Goal: Information Seeking & Learning: Find specific fact

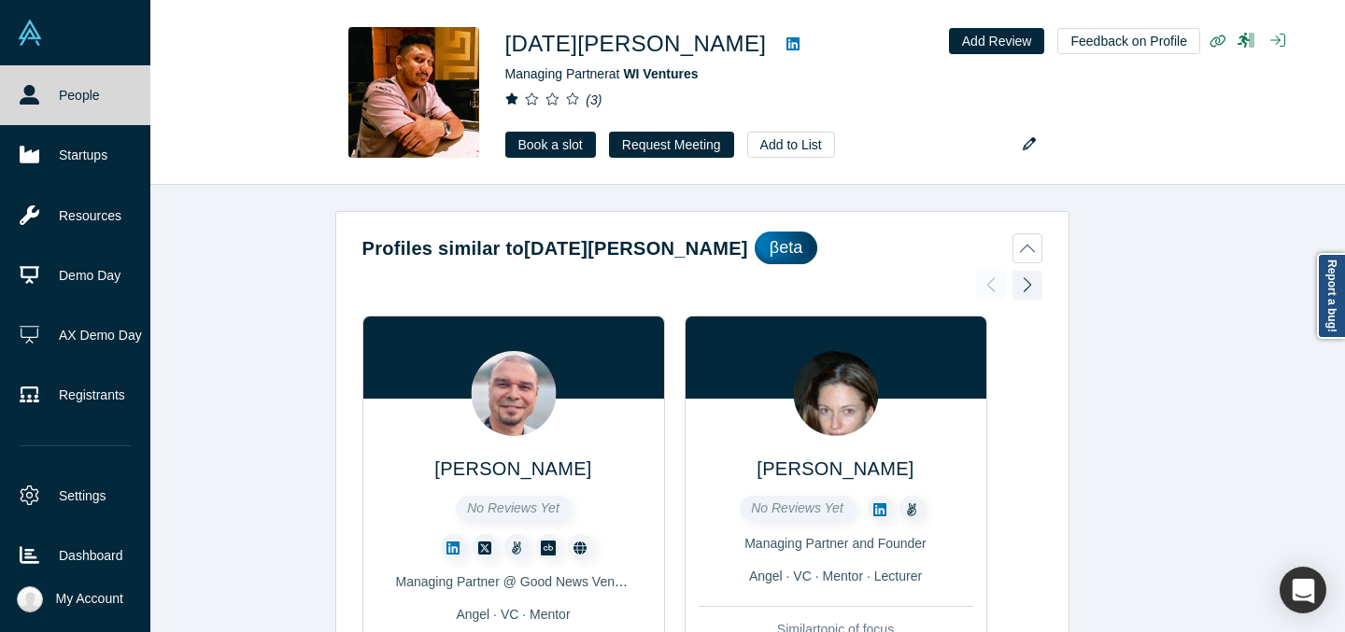
click at [20, 85] on icon at bounding box center [30, 95] width 20 height 20
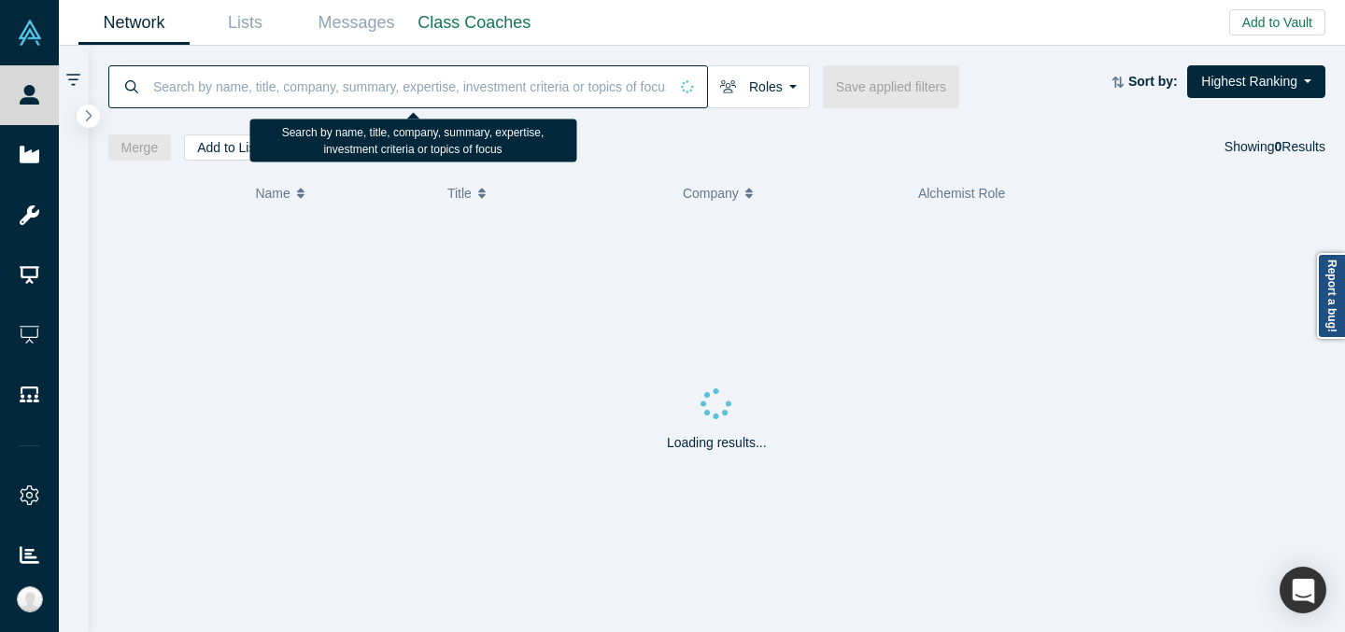
click at [245, 93] on input at bounding box center [409, 86] width 517 height 44
paste input "[PERSON_NAME]"
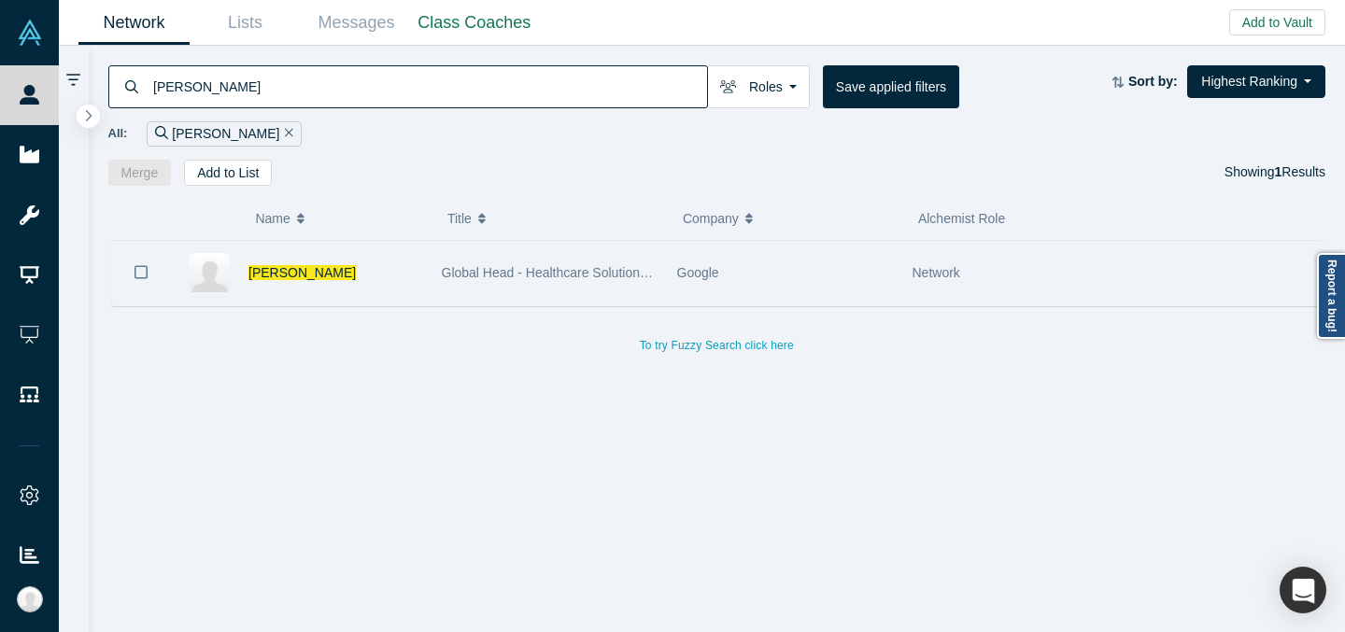
click at [609, 259] on div "Global Head - Healthcare Solutions, Google Cloud Platform" at bounding box center [550, 273] width 216 height 64
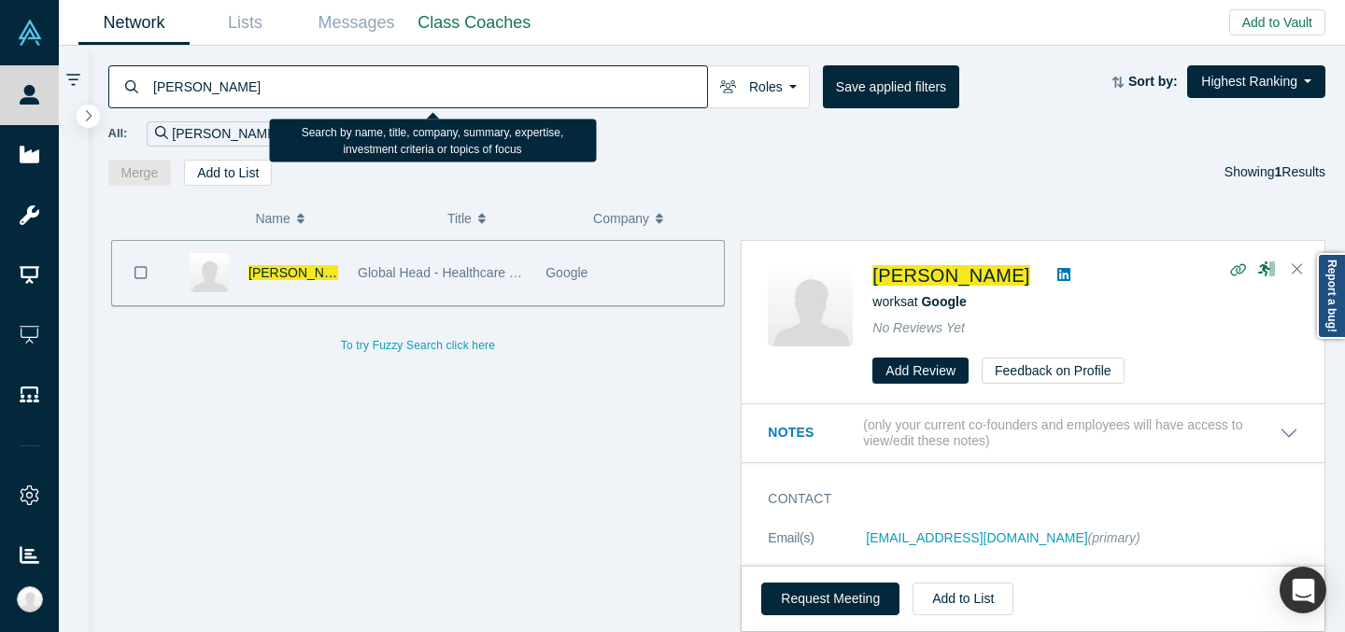
click at [418, 87] on input "[PERSON_NAME]" at bounding box center [429, 86] width 556 height 44
paste input "[PERSON_NAME] G"
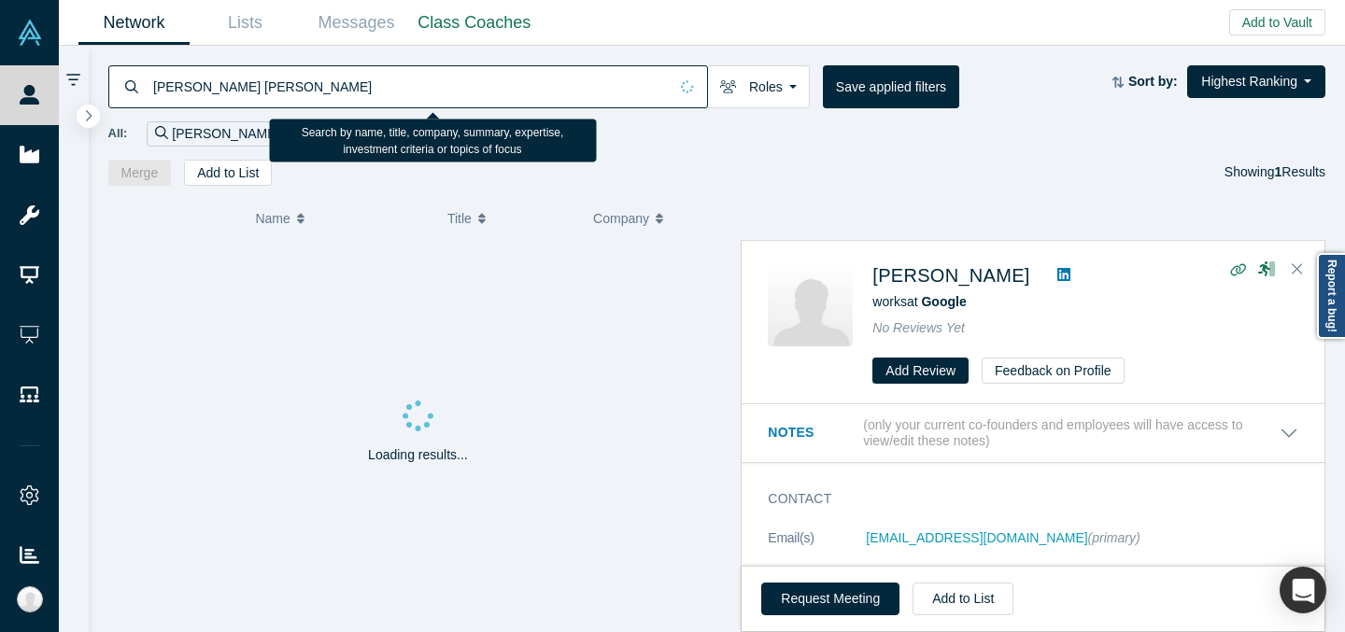
click at [200, 91] on input "[PERSON_NAME] [PERSON_NAME]" at bounding box center [409, 86] width 517 height 44
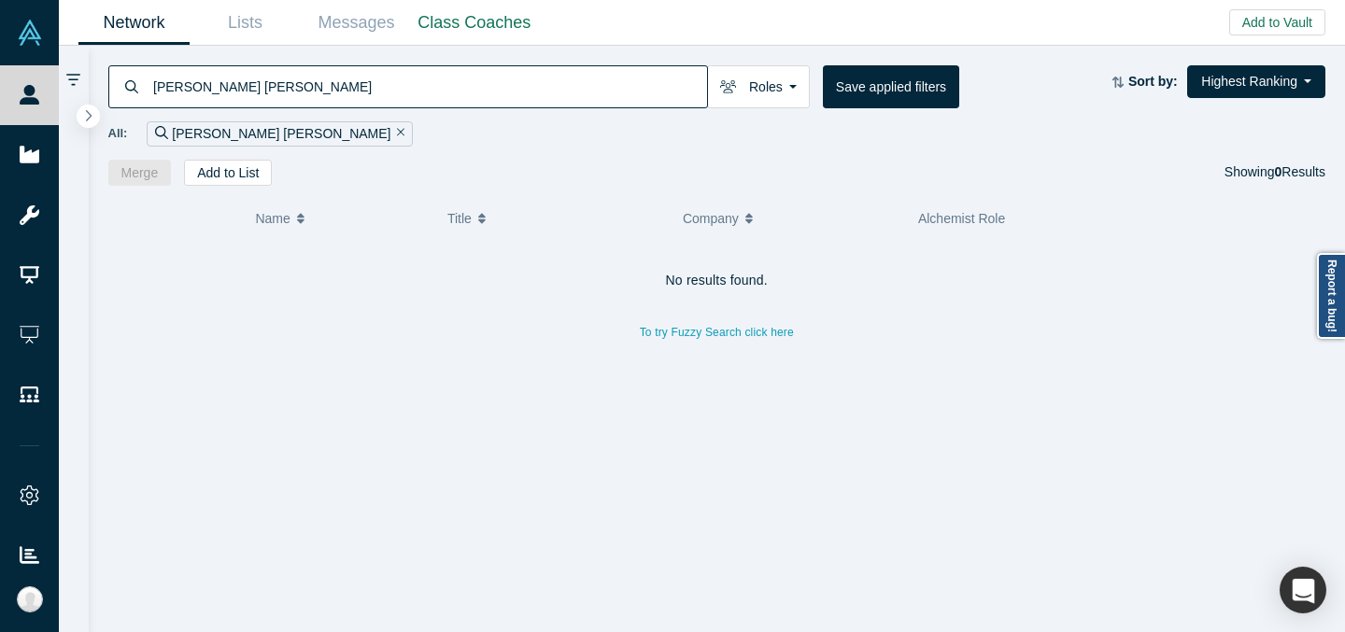
drag, startPoint x: 205, startPoint y: 91, endPoint x: 76, endPoint y: 86, distance: 129.0
click at [76, 86] on div "[PERSON_NAME] [PERSON_NAME] Roles Founders Faculty Mentors Alumni Mentor Angels…" at bounding box center [702, 339] width 1286 height 587
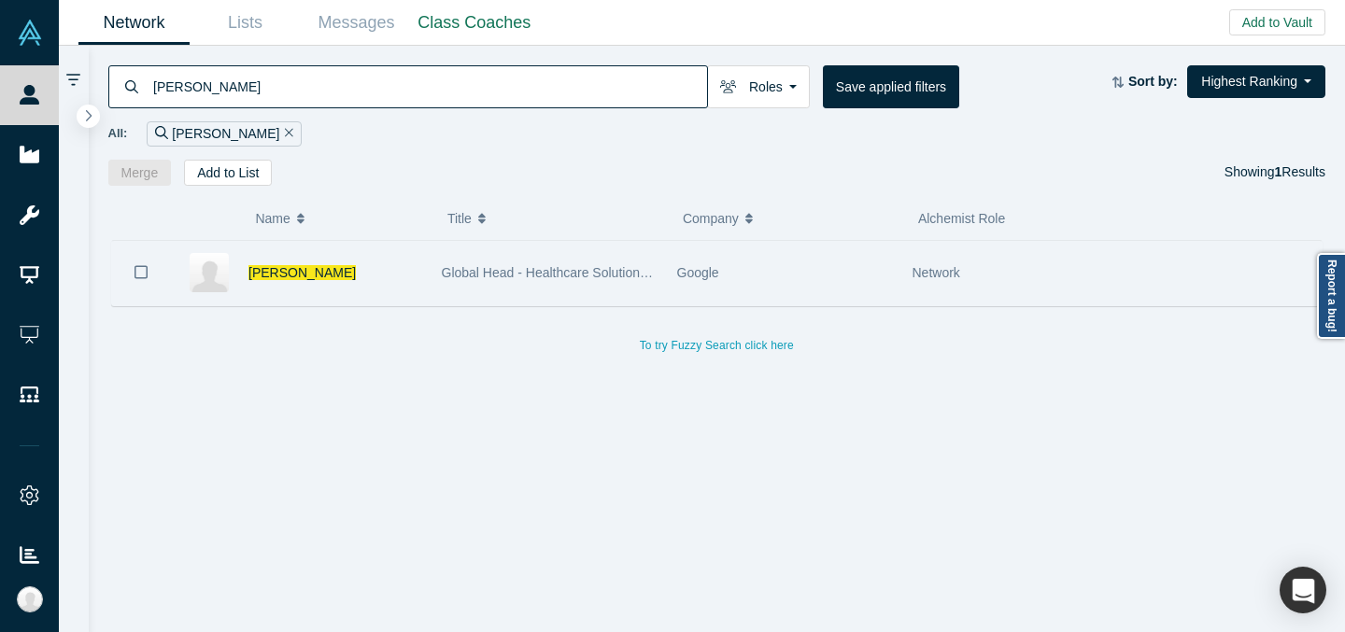
click at [544, 279] on span "Global Head - Healthcare Solutions, Google Cloud Platform" at bounding box center [614, 272] width 345 height 15
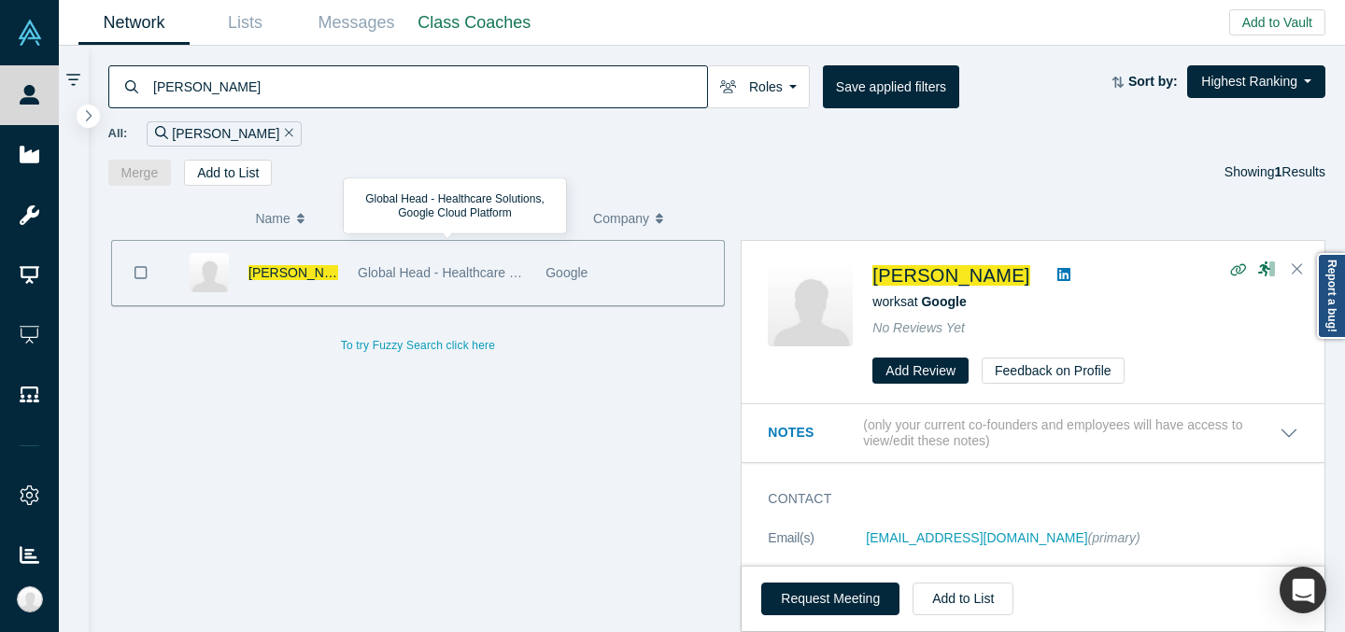
click at [1057, 267] on icon at bounding box center [1063, 274] width 13 height 15
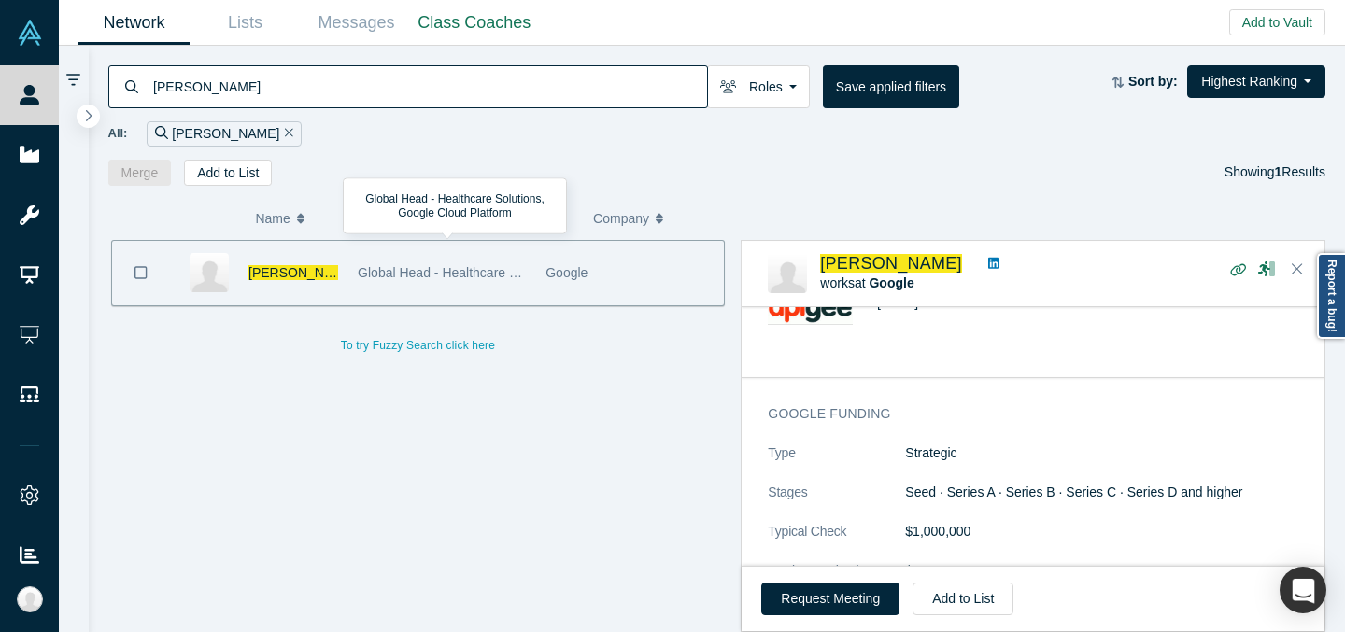
scroll to position [1138, 0]
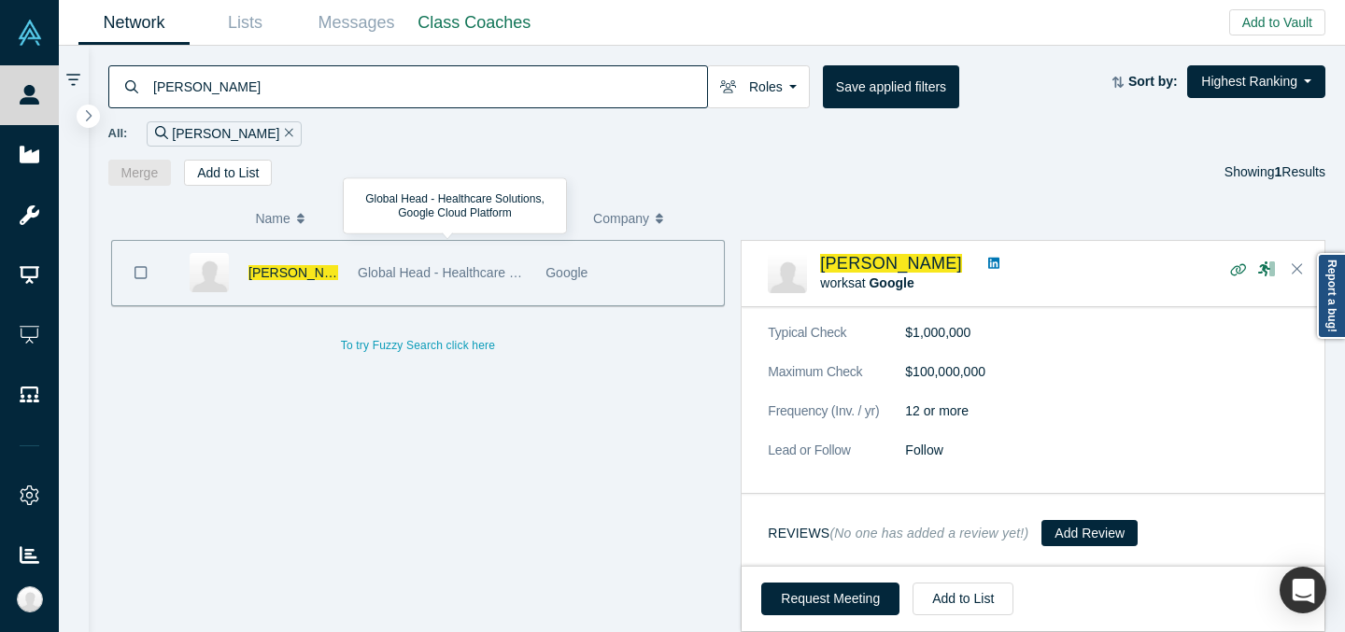
click at [453, 79] on input "[PERSON_NAME]" at bounding box center [429, 86] width 556 height 44
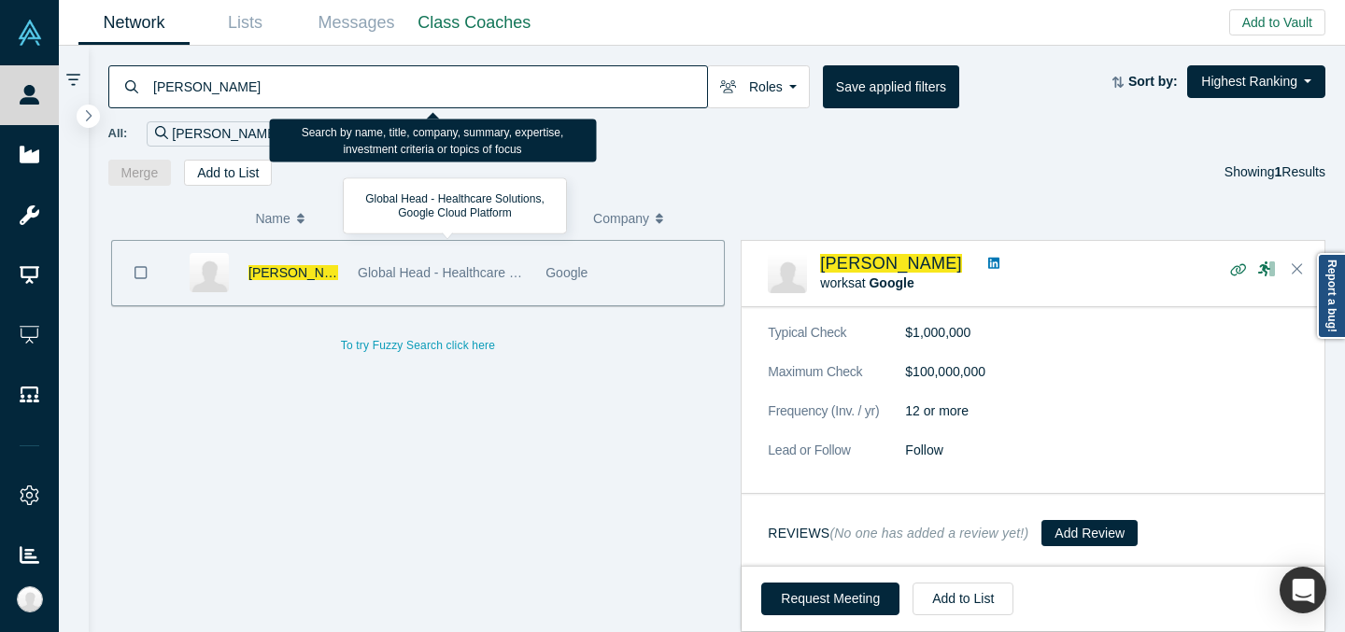
click at [453, 79] on input "[PERSON_NAME]" at bounding box center [429, 86] width 556 height 44
paste input "dam [PERSON_NAME]"
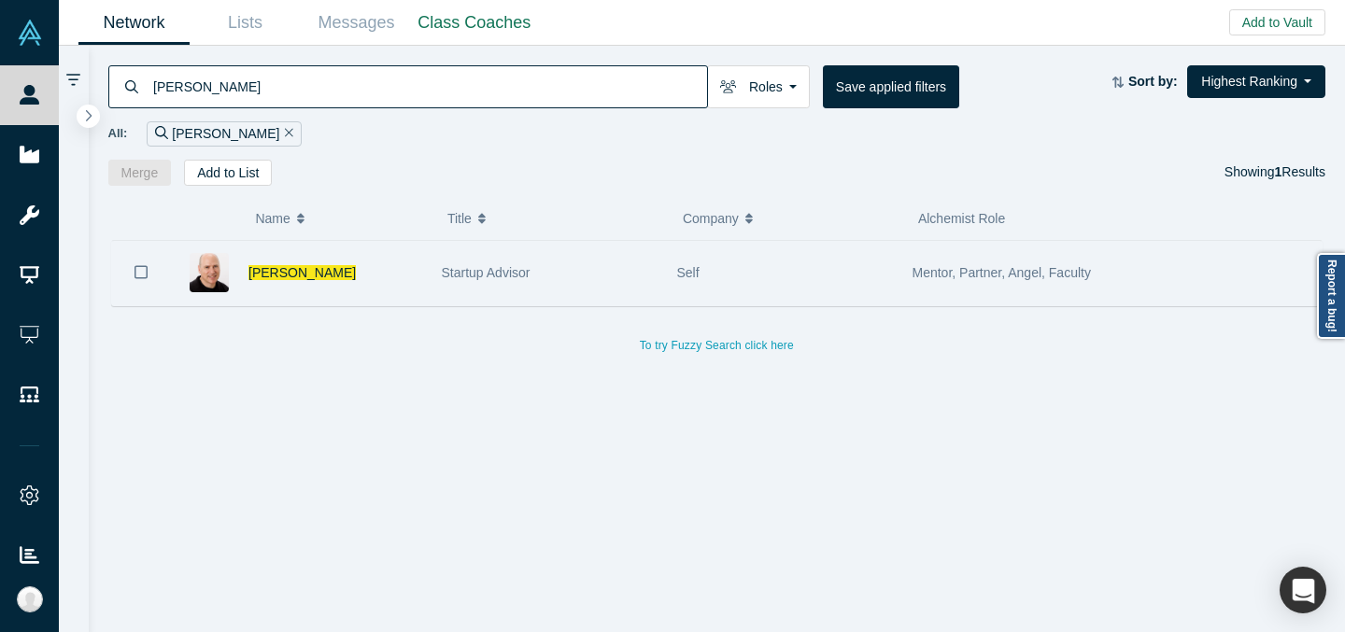
click at [510, 287] on div "Startup Advisor" at bounding box center [550, 273] width 216 height 64
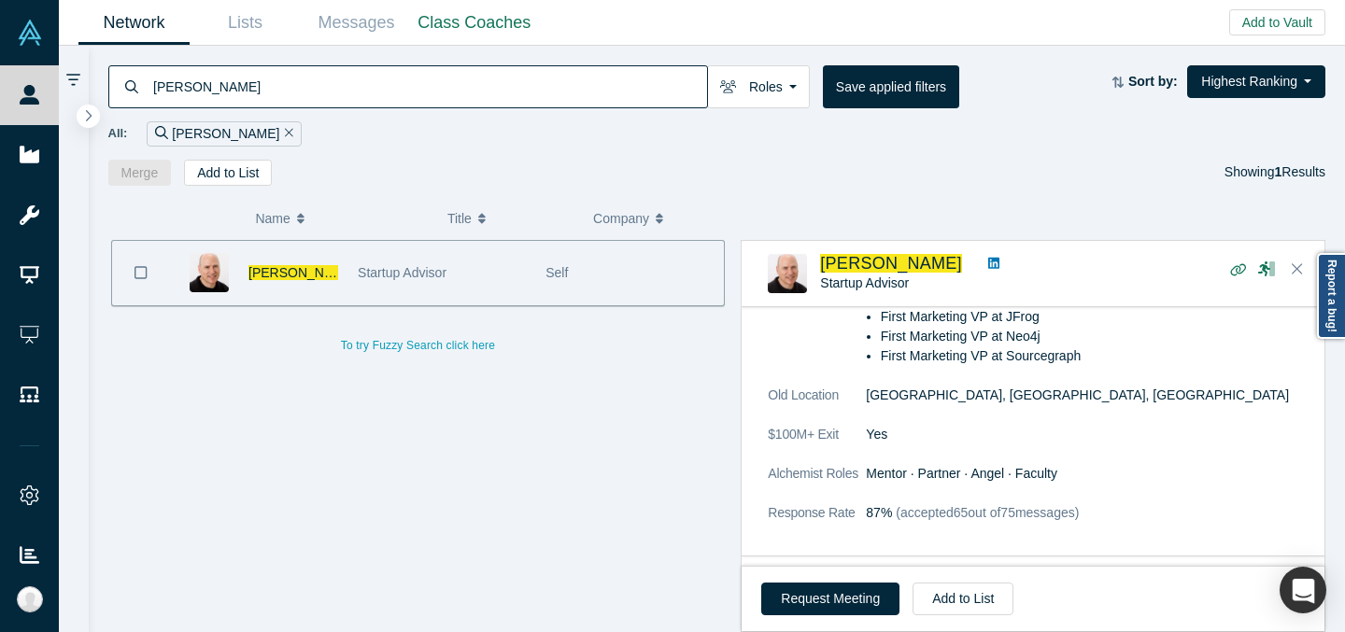
scroll to position [353, 0]
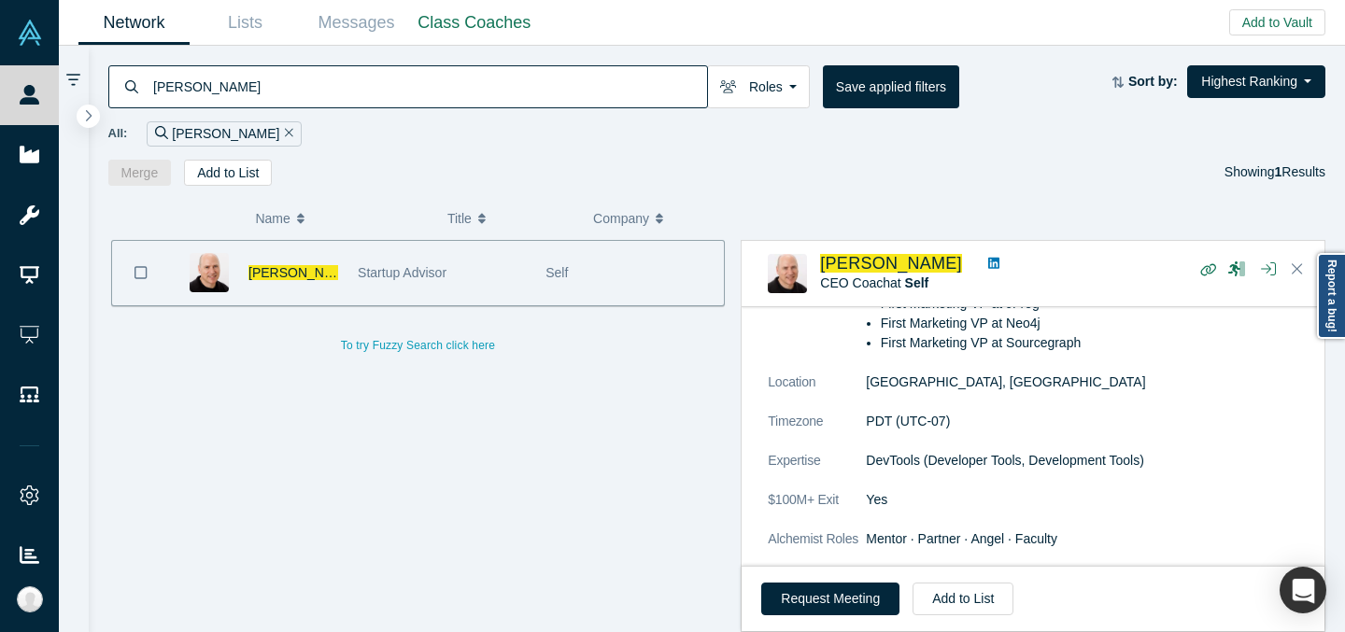
click at [364, 91] on input "[PERSON_NAME]" at bounding box center [429, 86] width 556 height 44
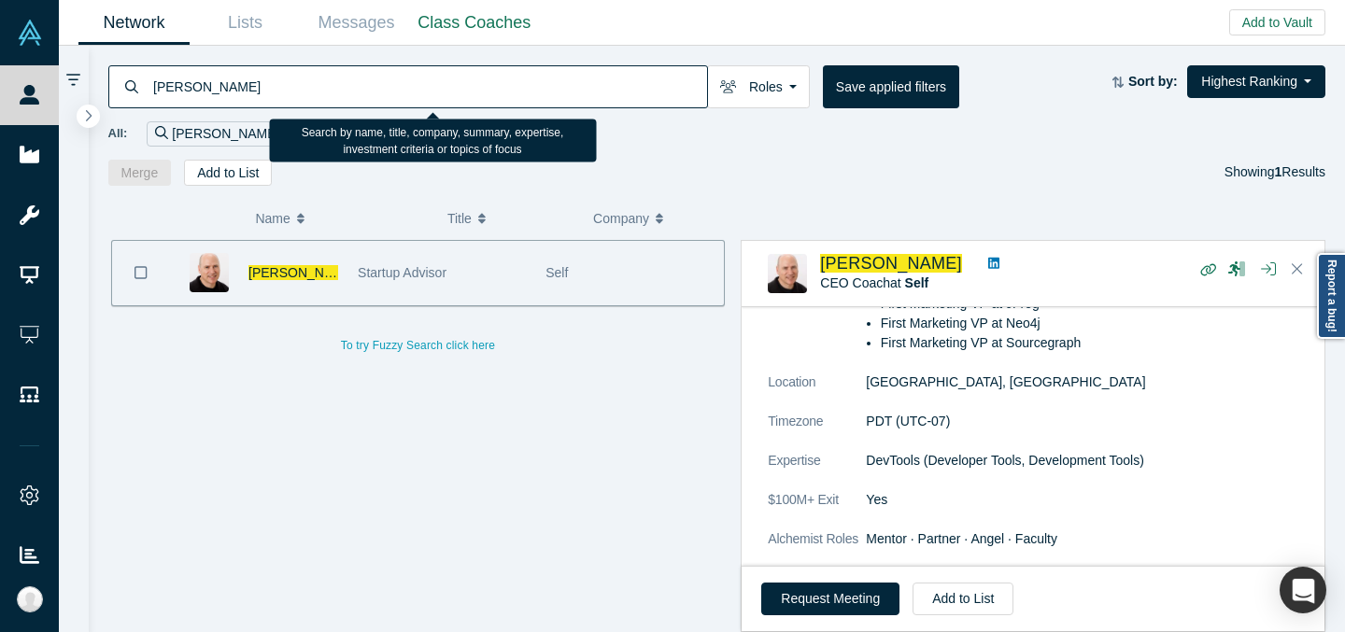
click at [364, 91] on input "[PERSON_NAME]" at bounding box center [429, 86] width 556 height 44
click at [214, 86] on input "[PERSON_NAME]" at bounding box center [429, 86] width 556 height 44
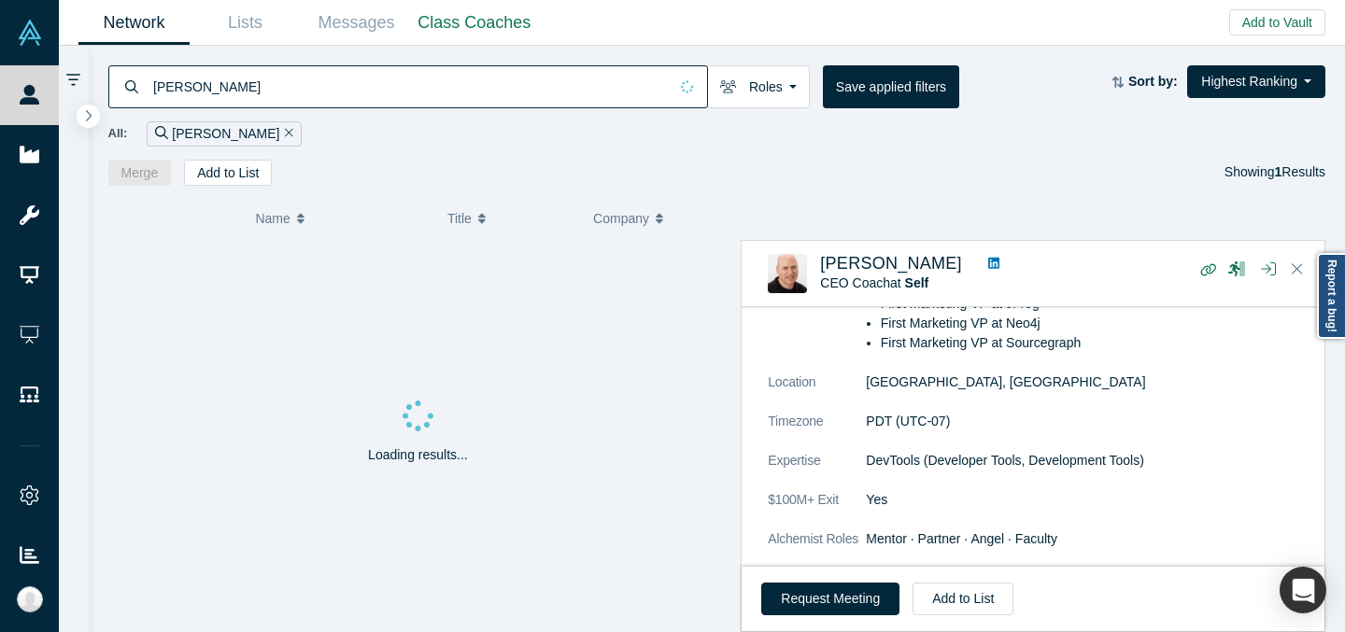
click at [631, 141] on div "All: [PERSON_NAME]" at bounding box center [717, 133] width 1218 height 25
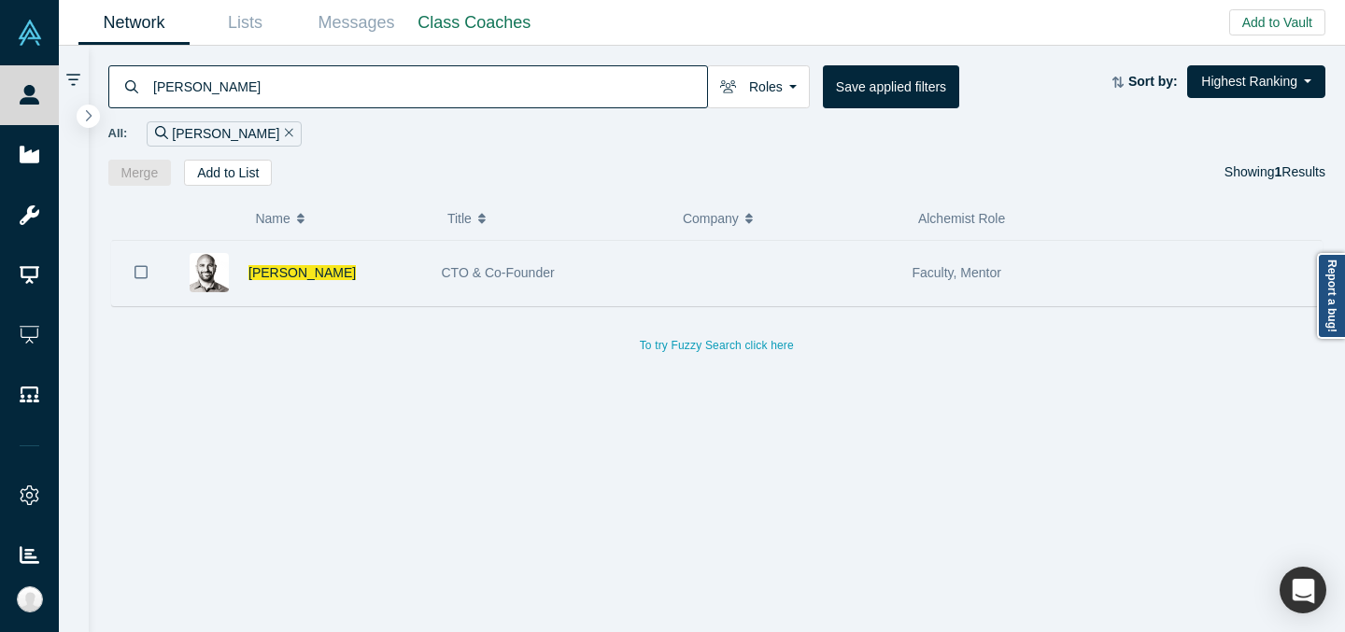
click at [576, 260] on div "CTO & Co-Founder" at bounding box center [550, 273] width 216 height 64
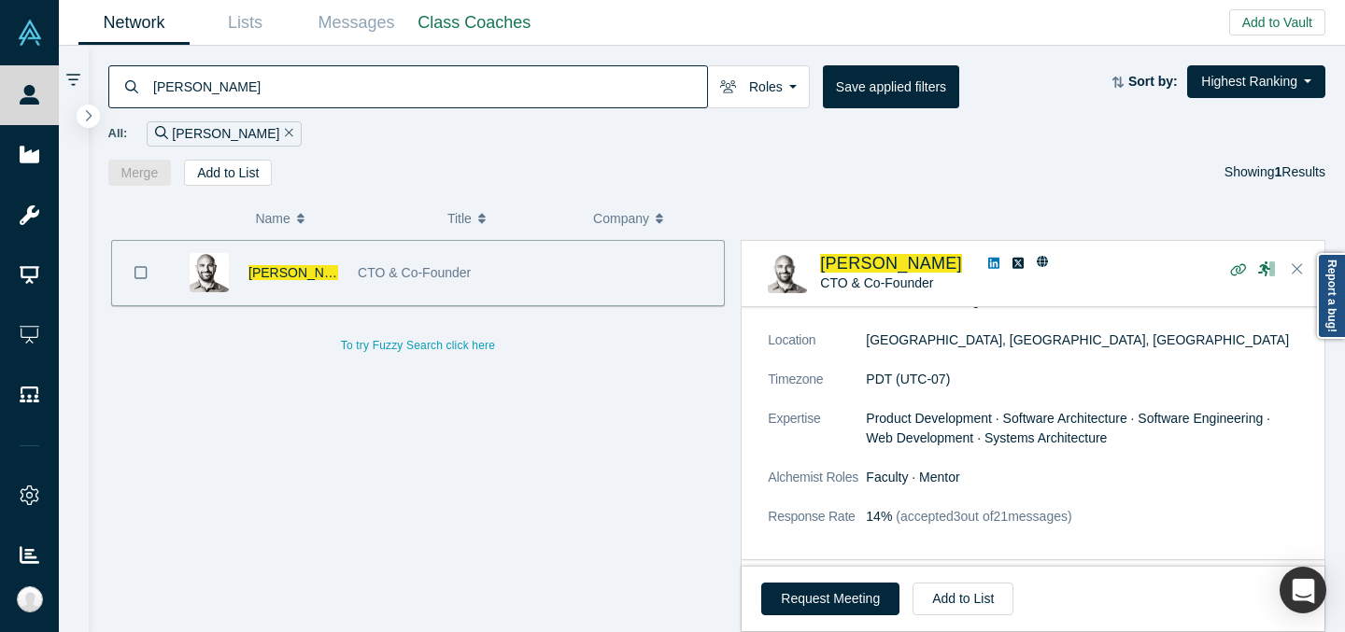
scroll to position [461, 0]
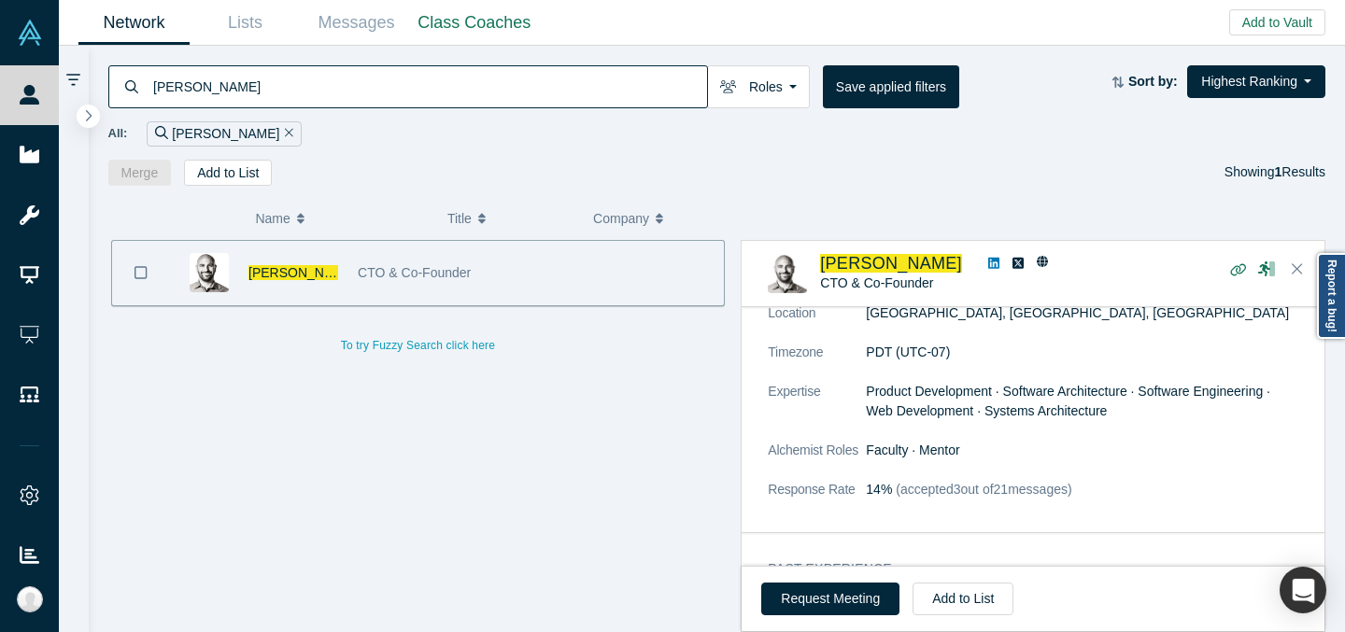
click at [540, 96] on input "[PERSON_NAME]" at bounding box center [429, 86] width 556 height 44
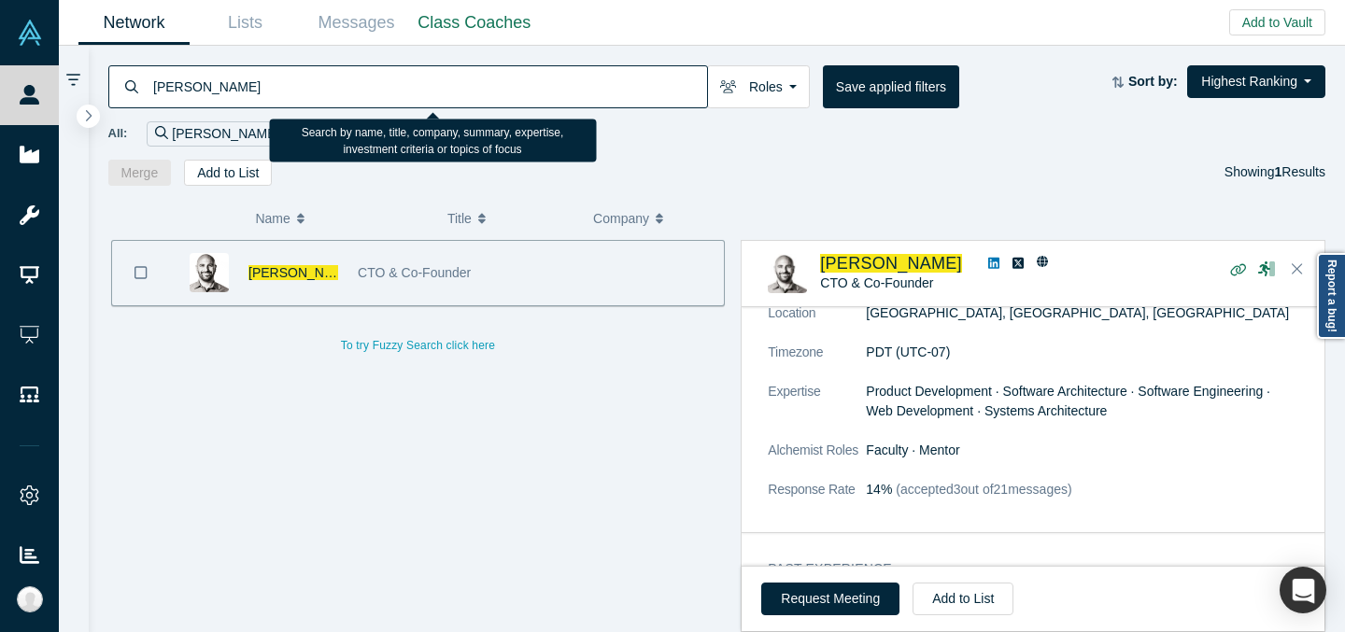
click at [540, 96] on input "[PERSON_NAME]" at bounding box center [429, 86] width 556 height 44
paste input "[PERSON_NAME]"
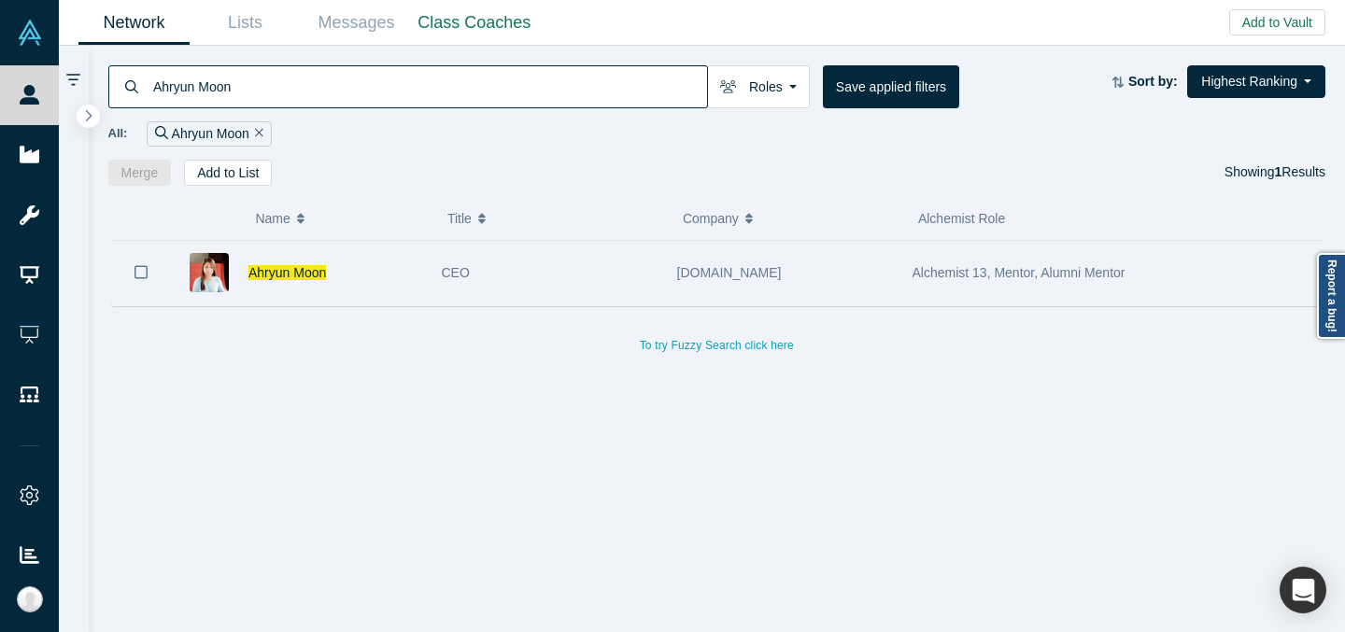
click at [608, 285] on div "CEO" at bounding box center [550, 273] width 216 height 64
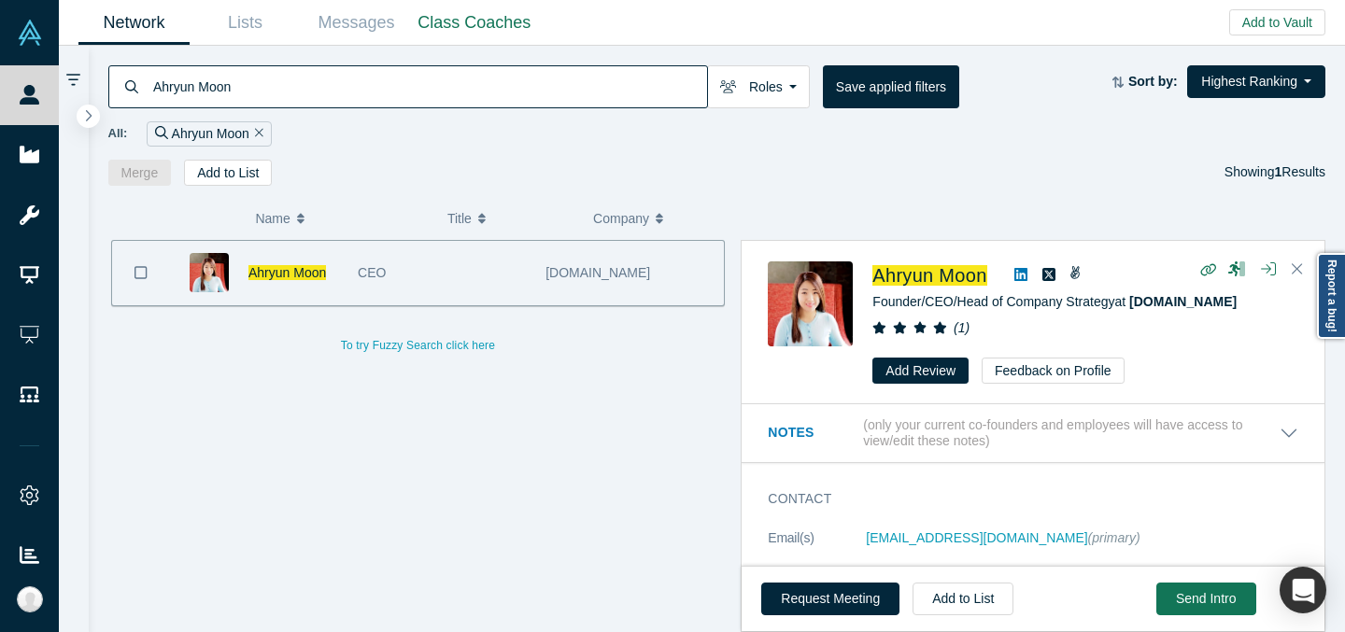
click at [412, 102] on input "Ahryun Moon" at bounding box center [429, 86] width 556 height 44
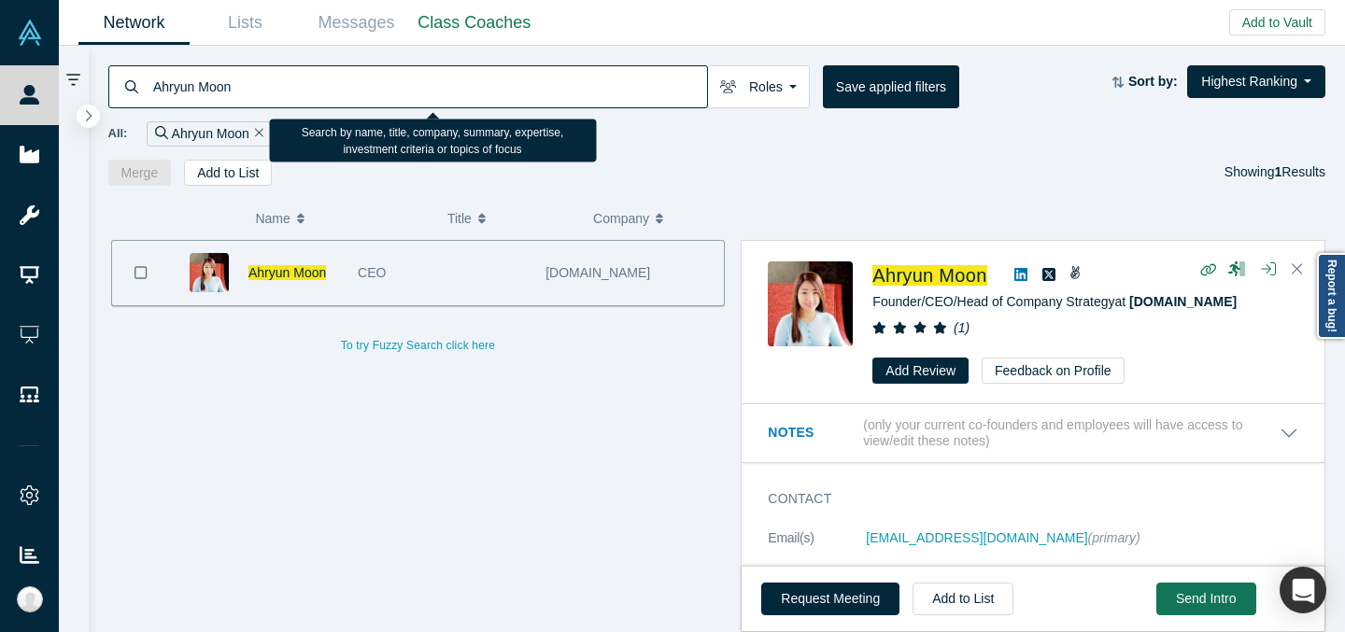
click at [412, 102] on input "Ahryun Moon" at bounding box center [429, 86] width 556 height 44
paste input "lessandro Vigilante"
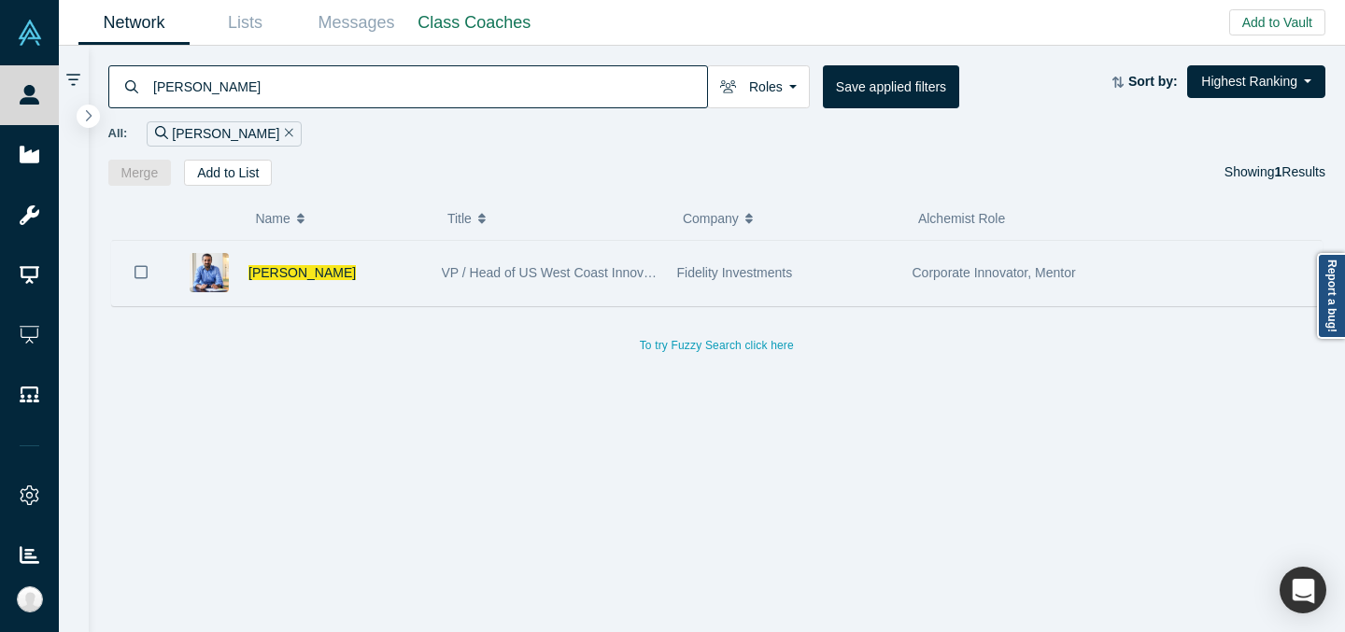
click at [645, 258] on div "VP / Head of US West Coast Innovation" at bounding box center [550, 273] width 216 height 64
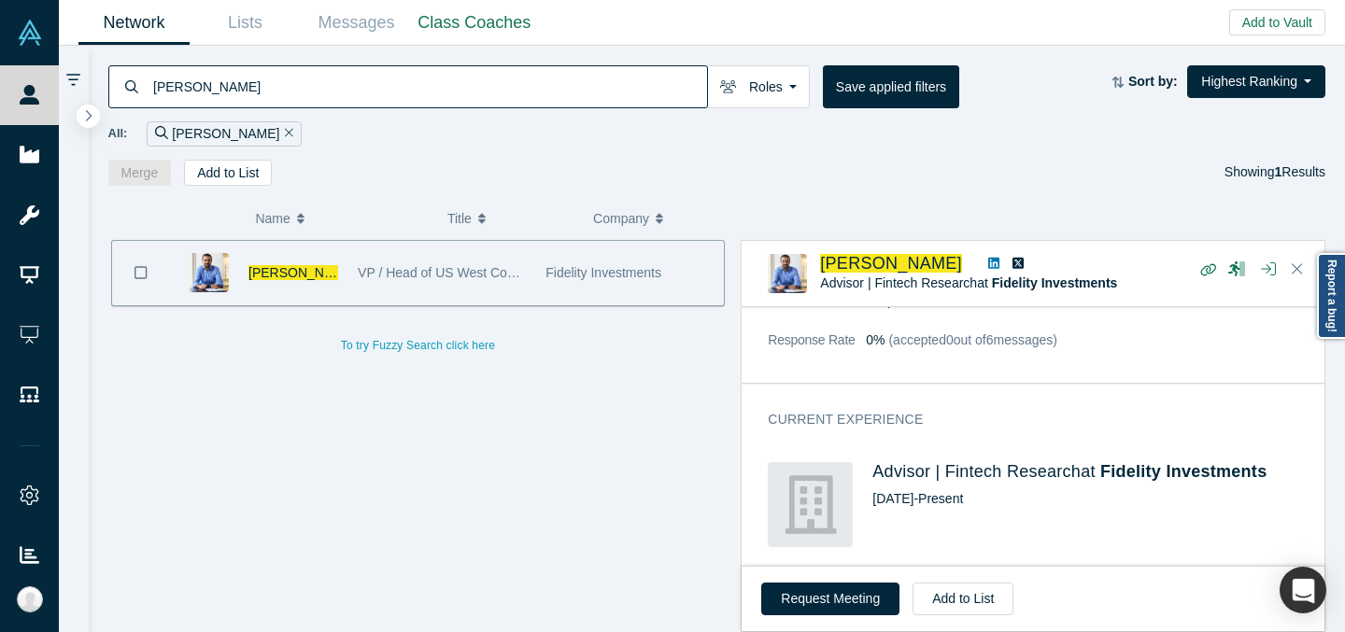
scroll to position [669, 0]
click at [420, 98] on input "[PERSON_NAME]" at bounding box center [429, 86] width 556 height 44
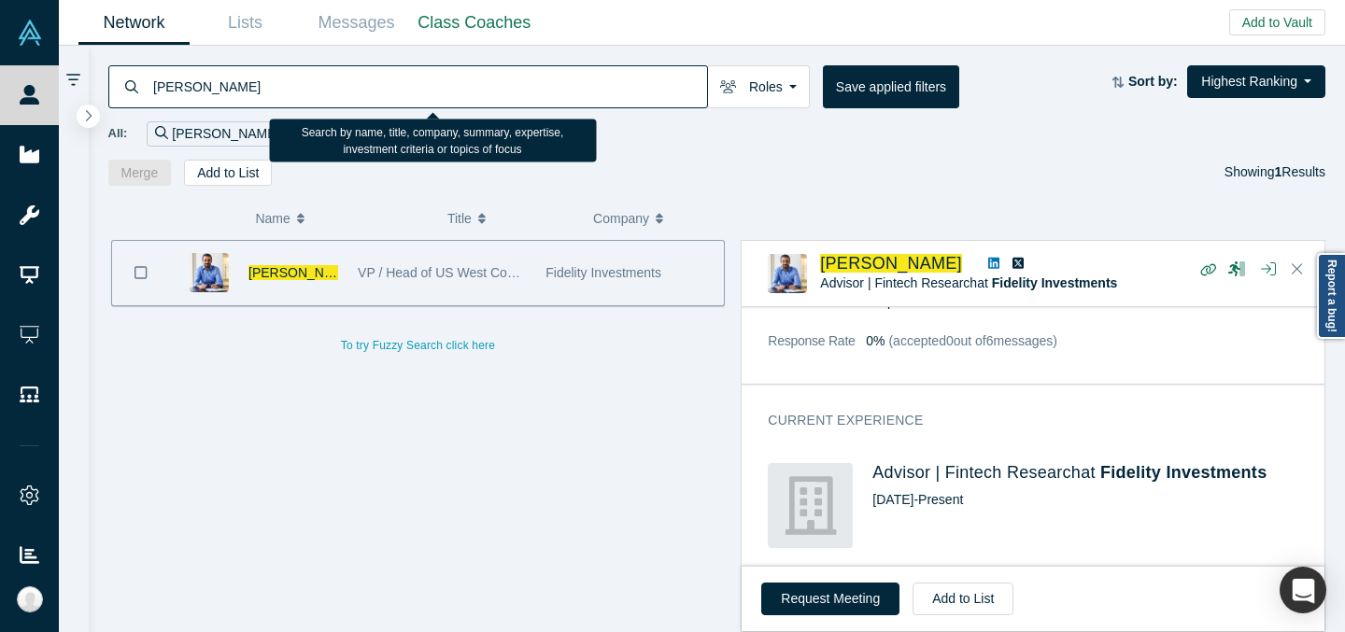
click at [419, 98] on input "[PERSON_NAME]" at bounding box center [429, 86] width 556 height 44
paste input "x [PERSON_NAME]"
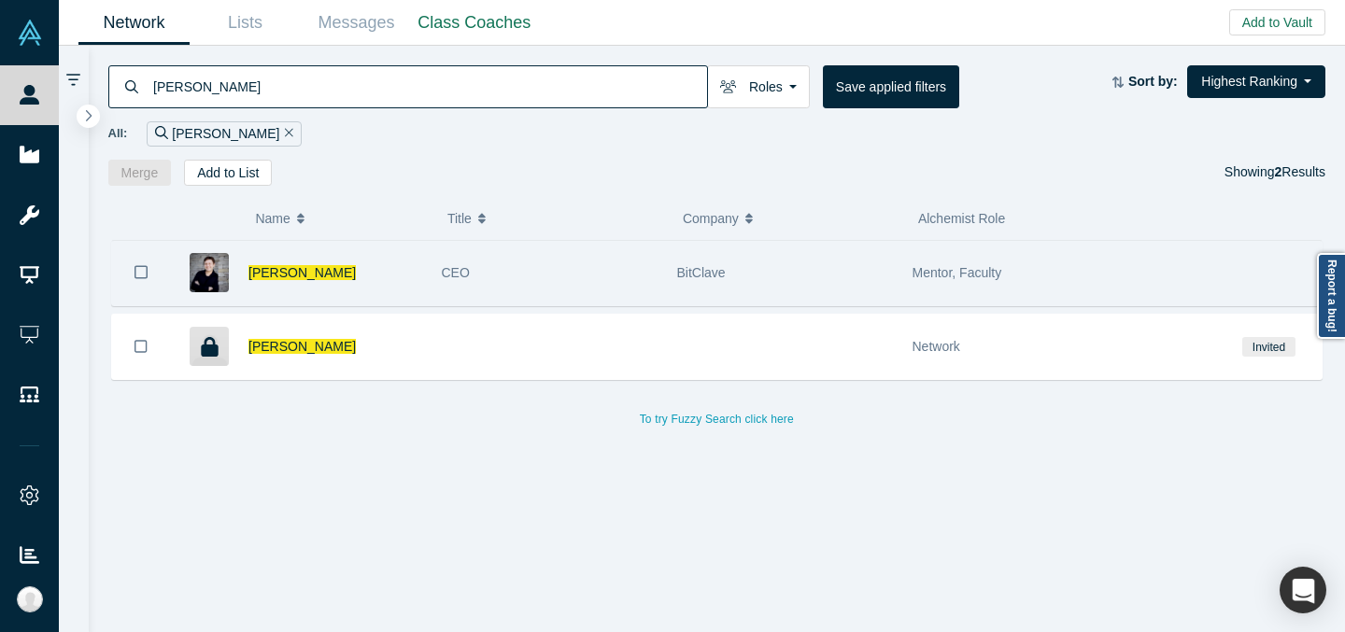
type input "[PERSON_NAME]"
click at [630, 262] on div "CEO" at bounding box center [550, 273] width 216 height 64
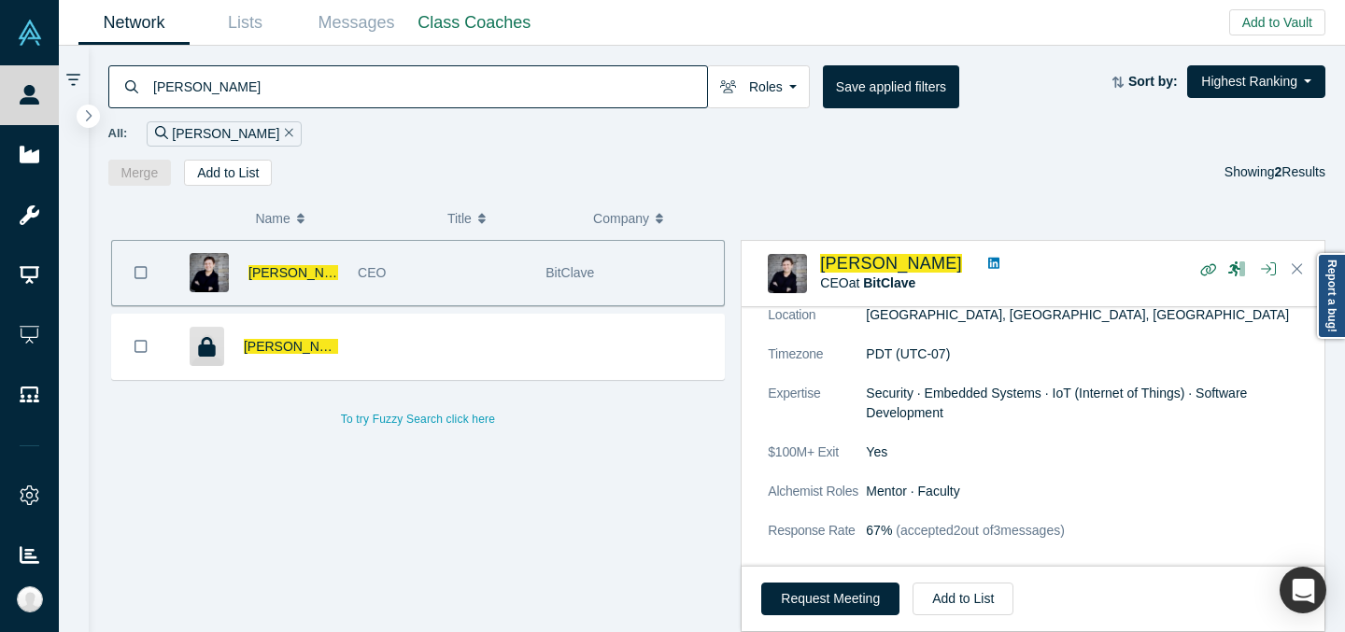
scroll to position [374, 0]
